Goal: Task Accomplishment & Management: Complete application form

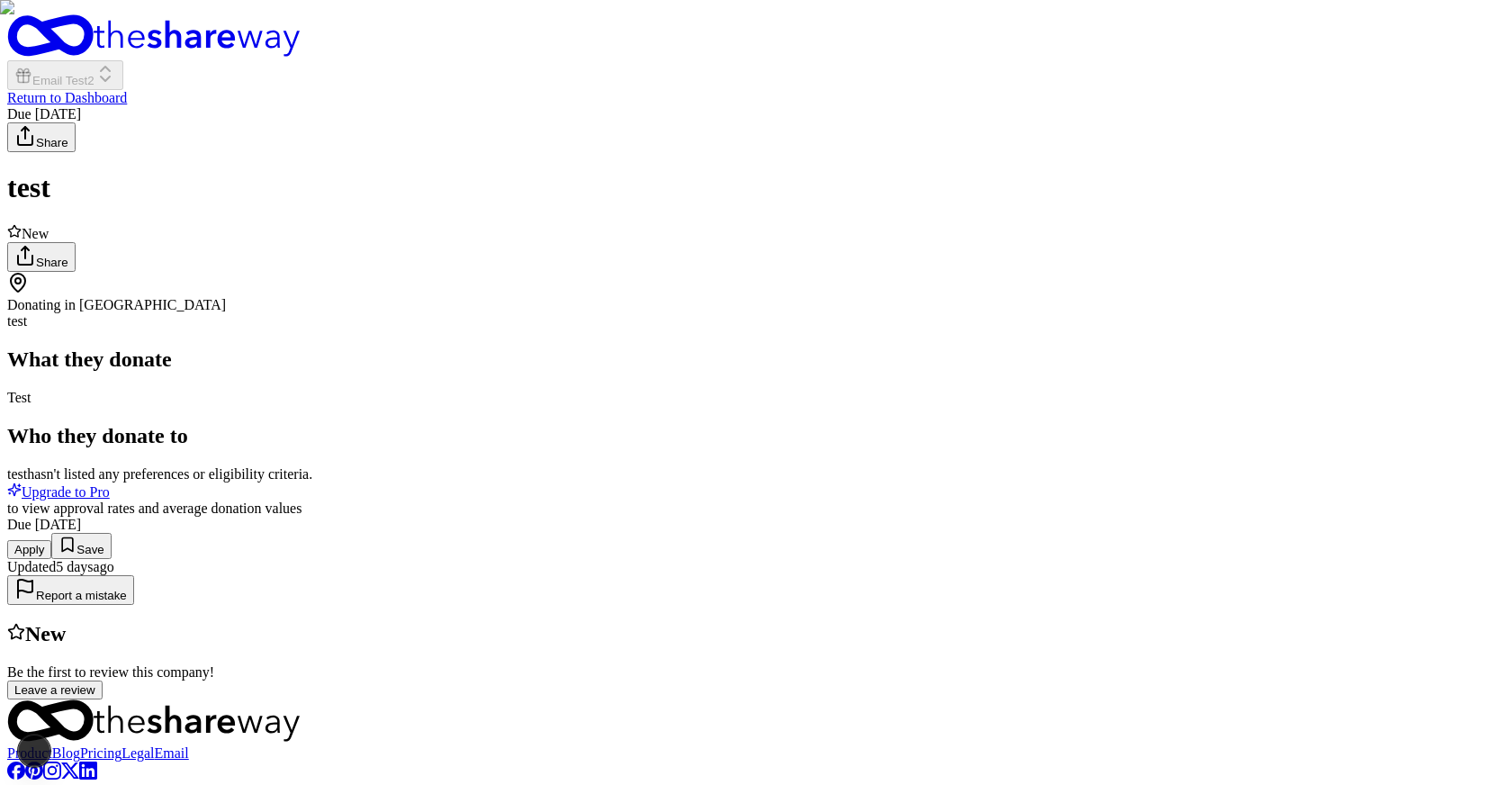
click at [51, 559] on button "Apply" at bounding box center [29, 549] width 44 height 19
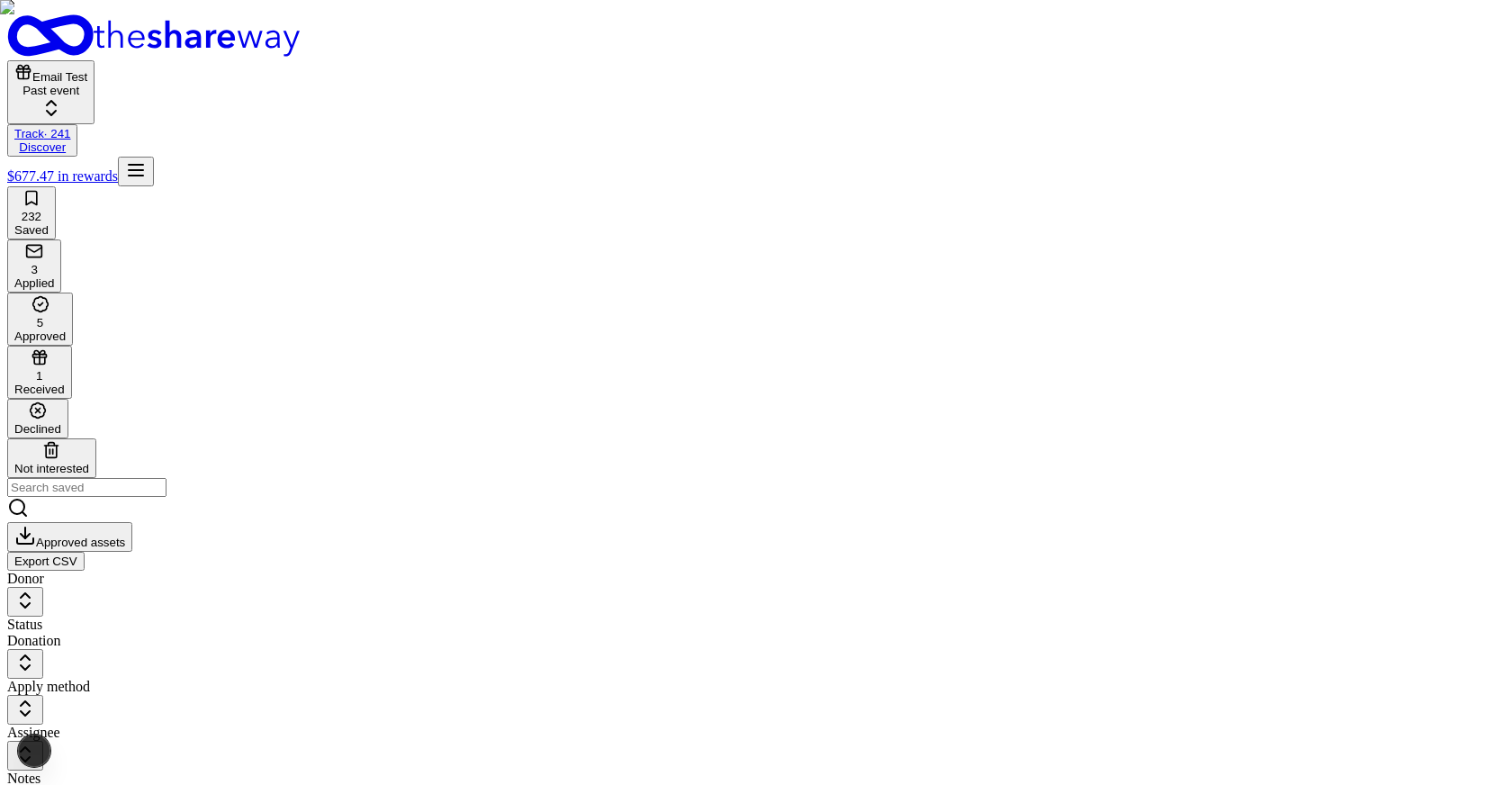
click at [94, 60] on button "Email Test Past event" at bounding box center [50, 92] width 87 height 64
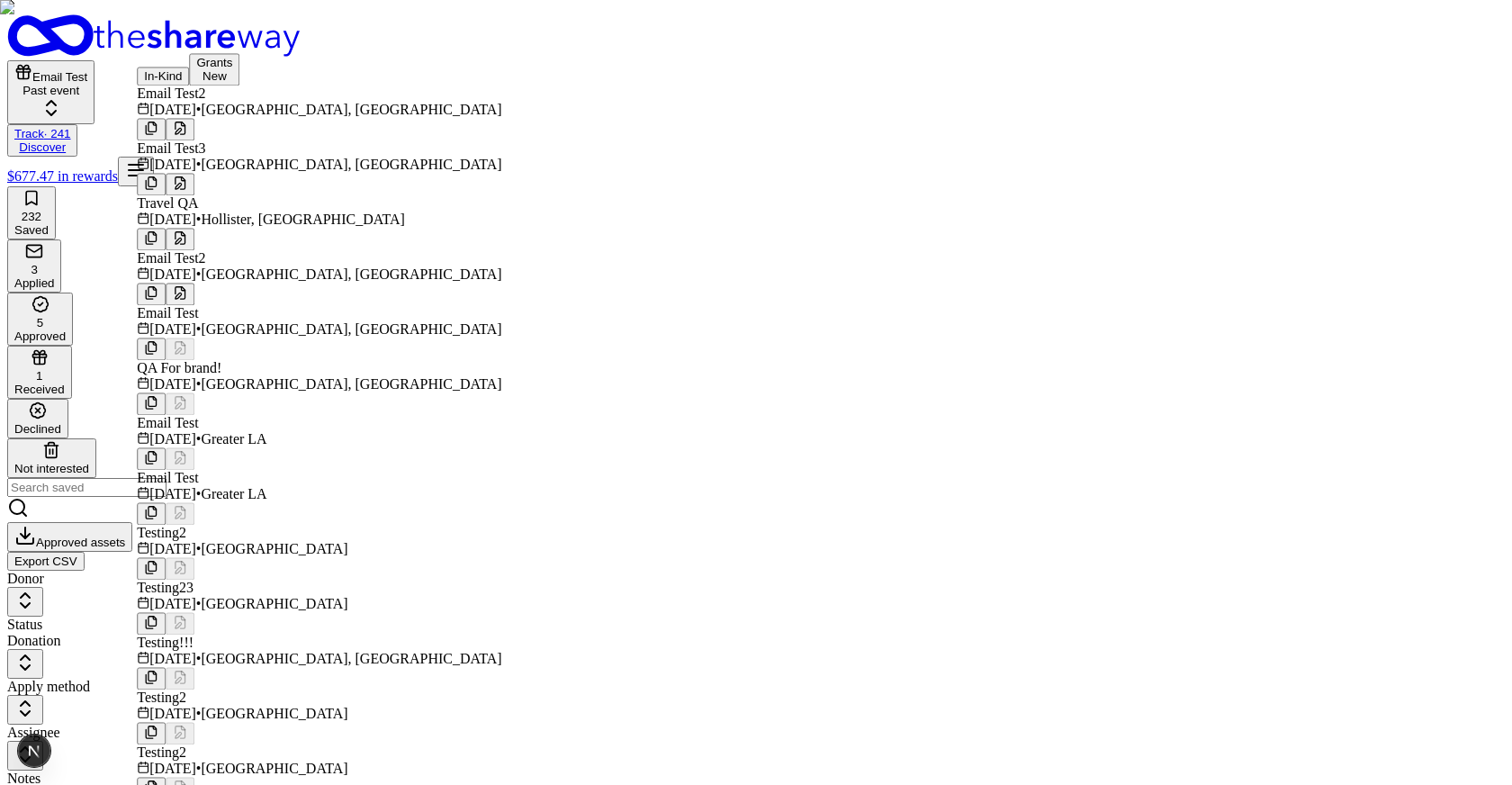
click at [194, 125] on button at bounding box center [180, 129] width 29 height 23
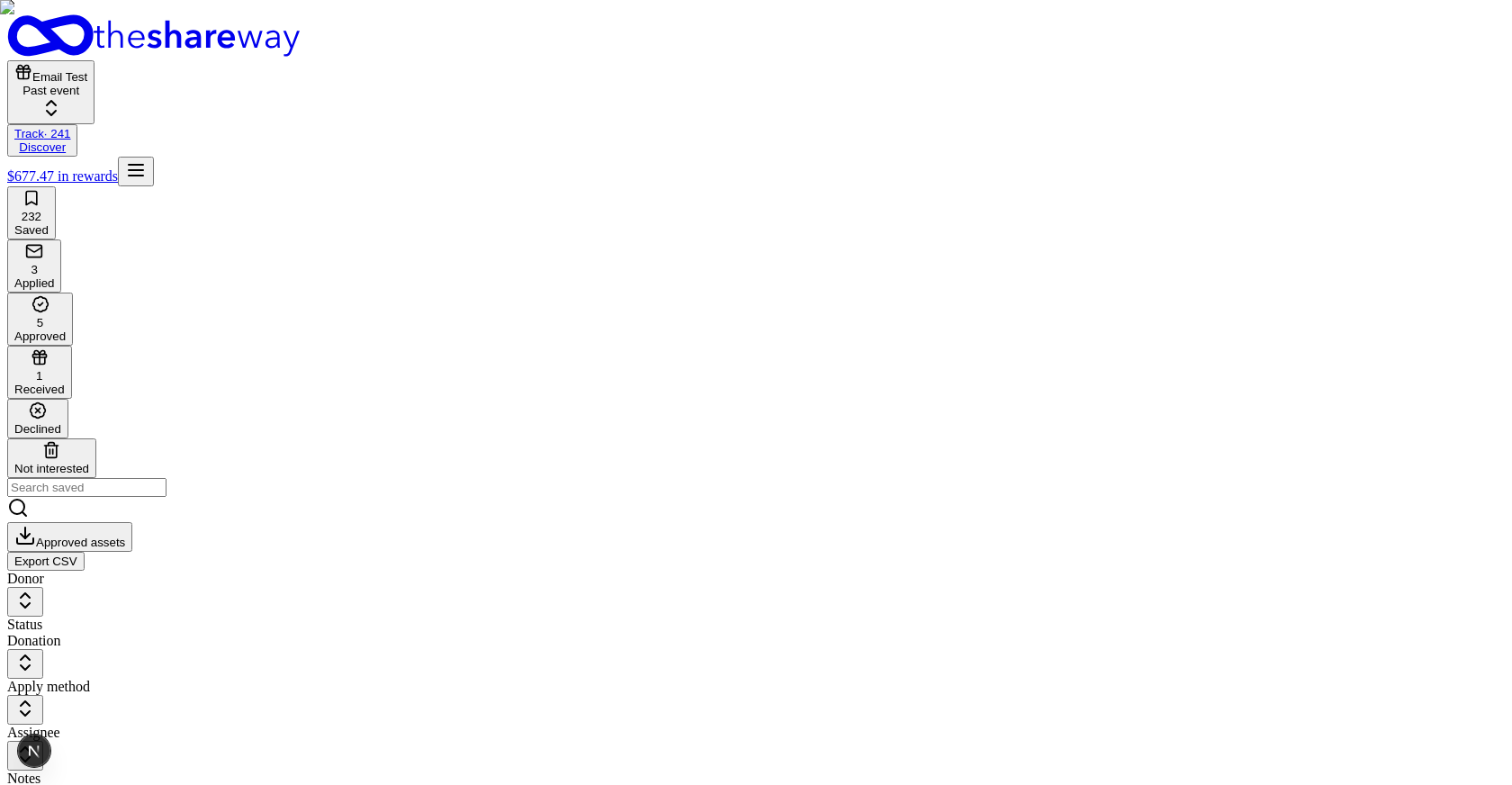
type input "Email Test QA"
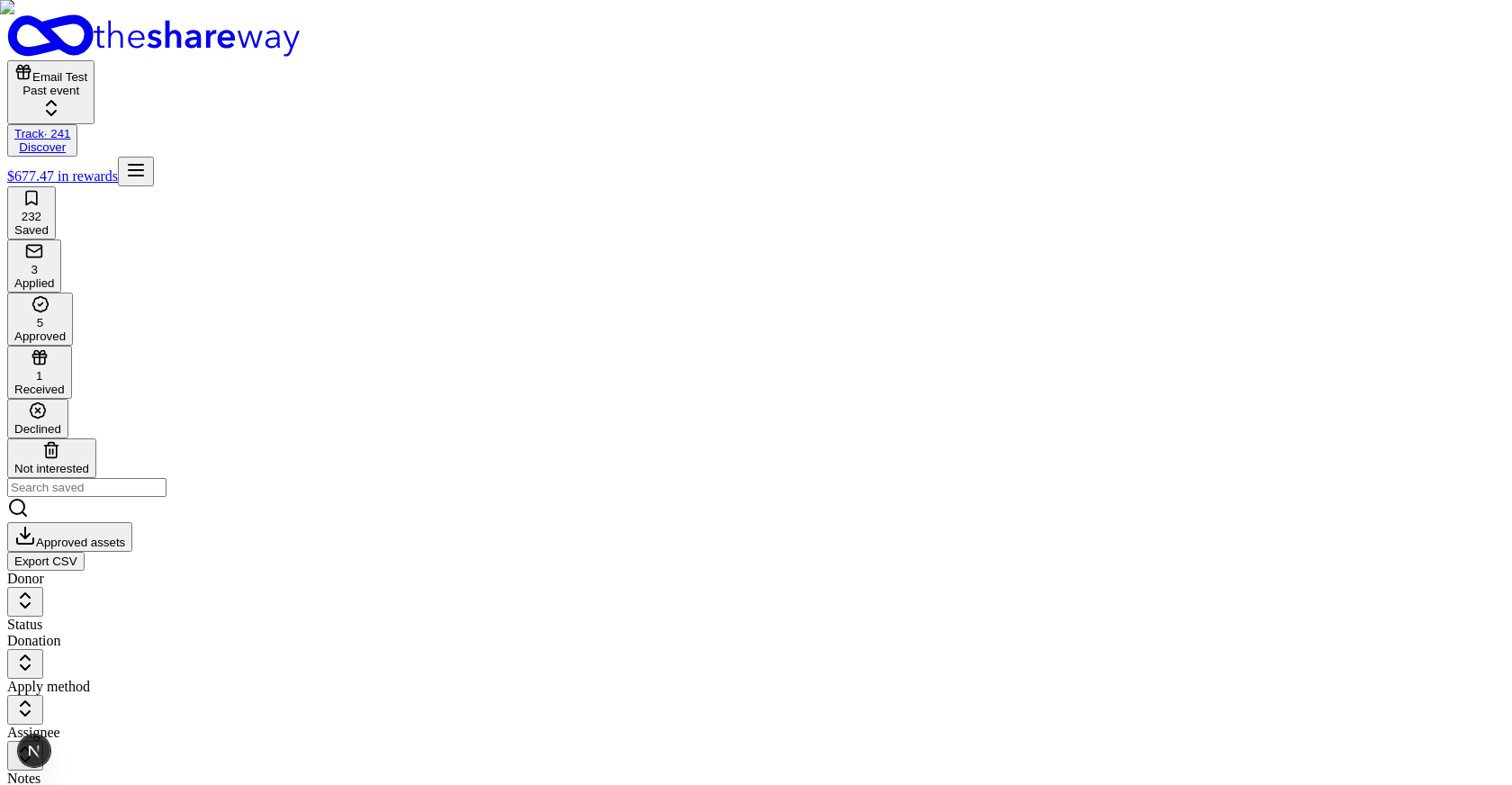
type input "94121"
click at [94, 60] on button "Email Test Past event" at bounding box center [50, 92] width 87 height 64
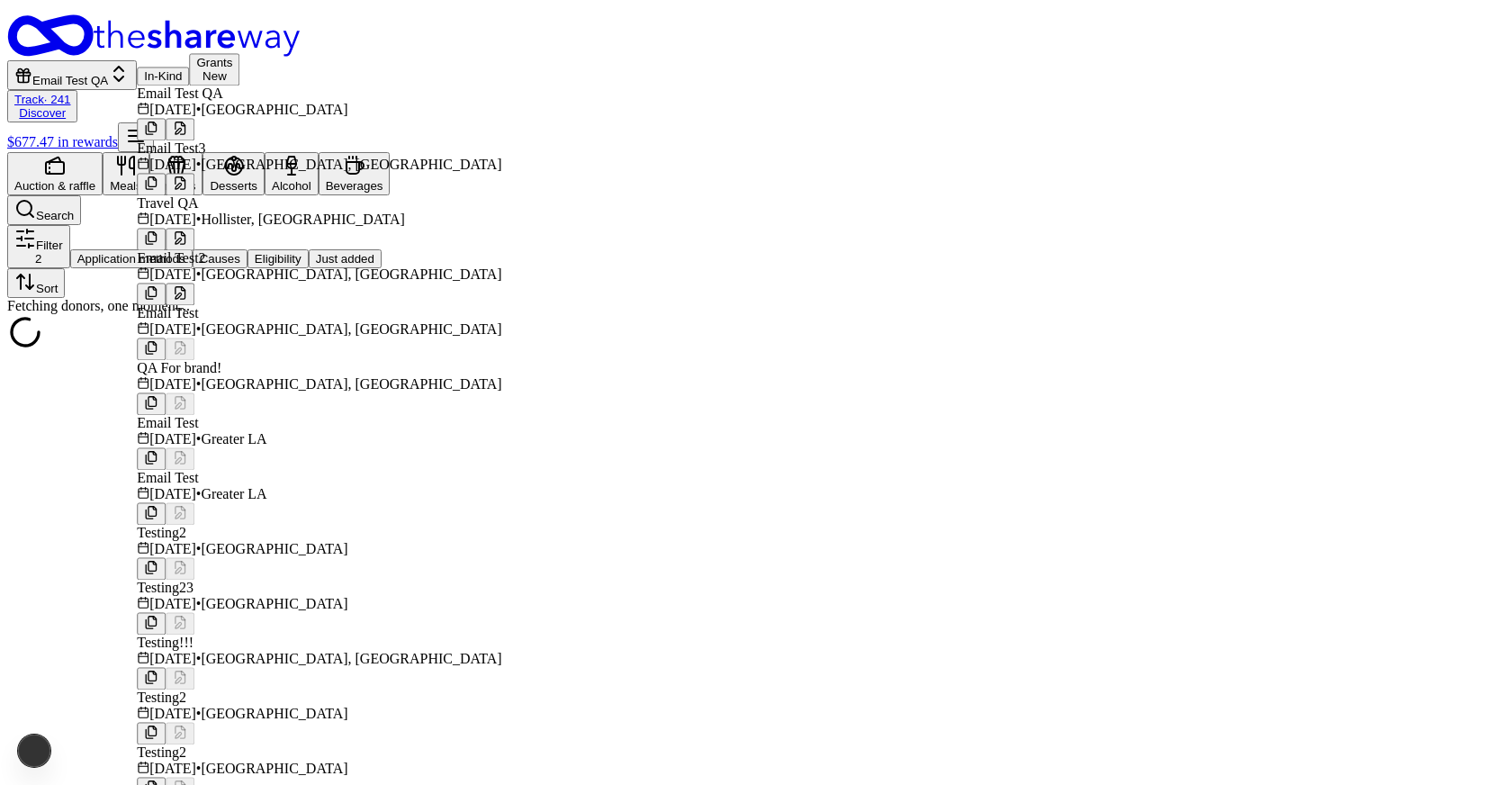
click at [637, 152] on div "Auction & raffle Meals Snacks Desserts Alcohol Beverages Search" at bounding box center [756, 188] width 1498 height 73
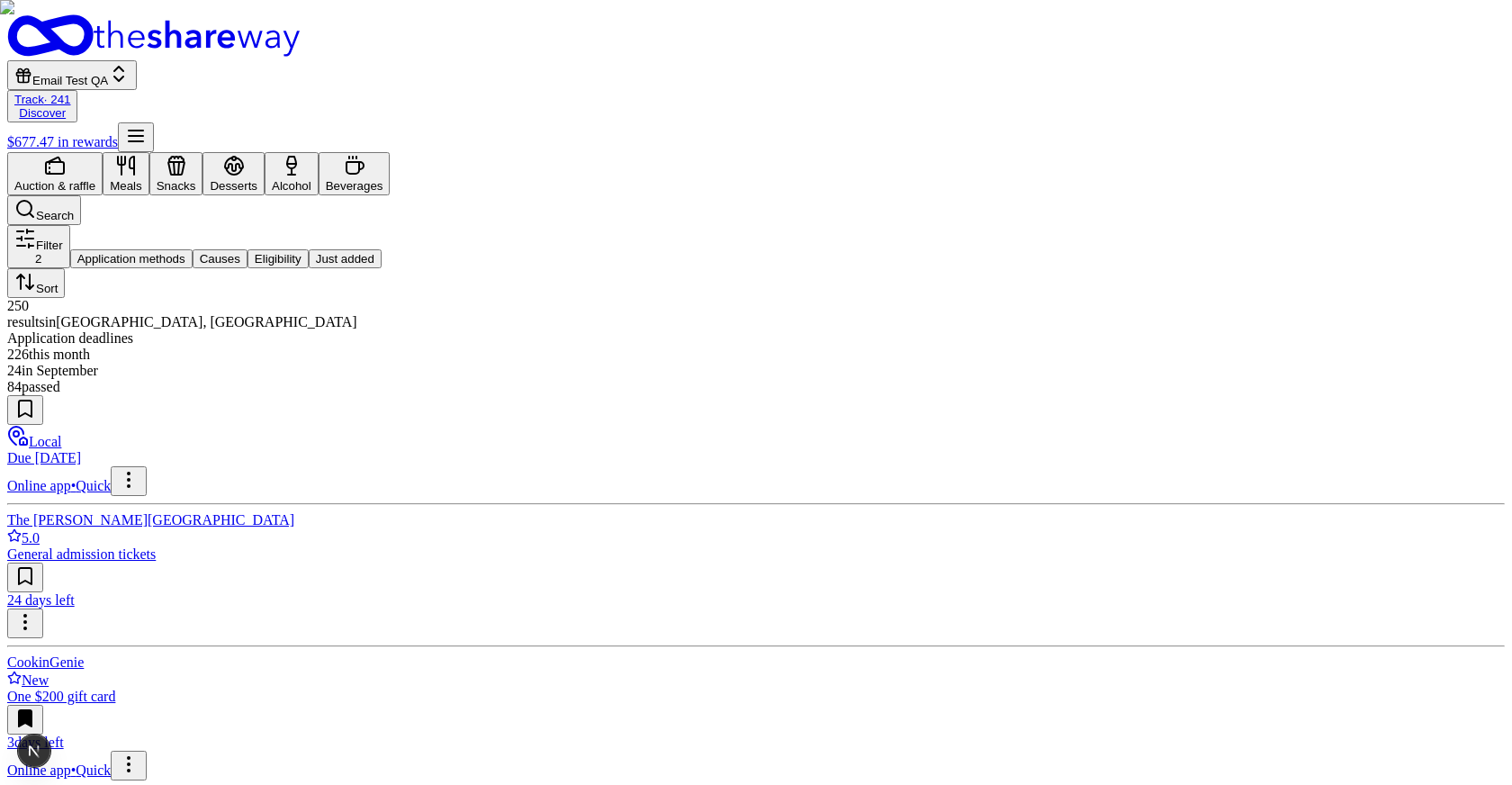
click at [108, 74] on span "Email Test QA" at bounding box center [70, 80] width 76 height 14
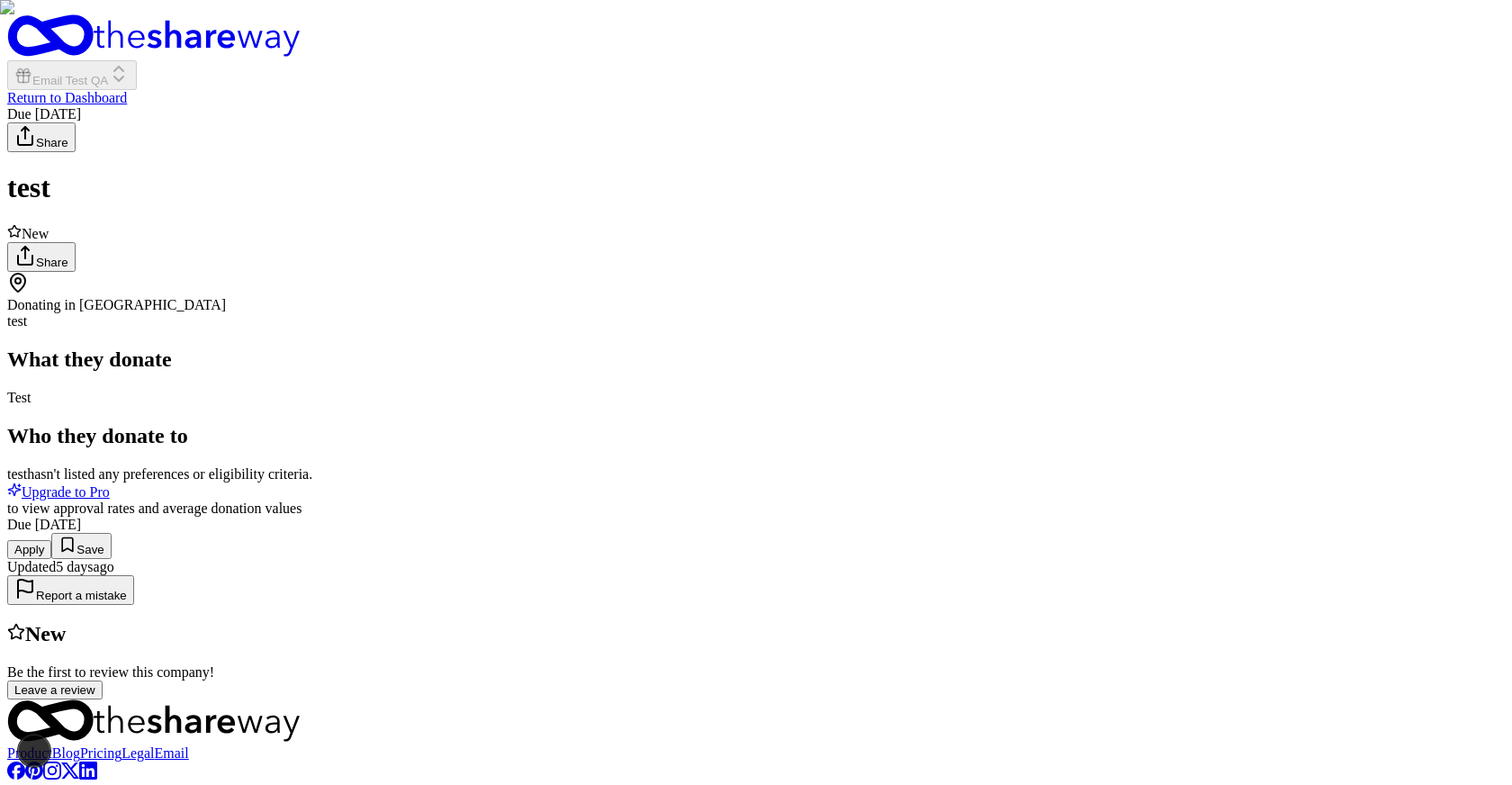
click at [51, 559] on button "Apply" at bounding box center [29, 549] width 44 height 19
